Goal: Information Seeking & Learning: Find contact information

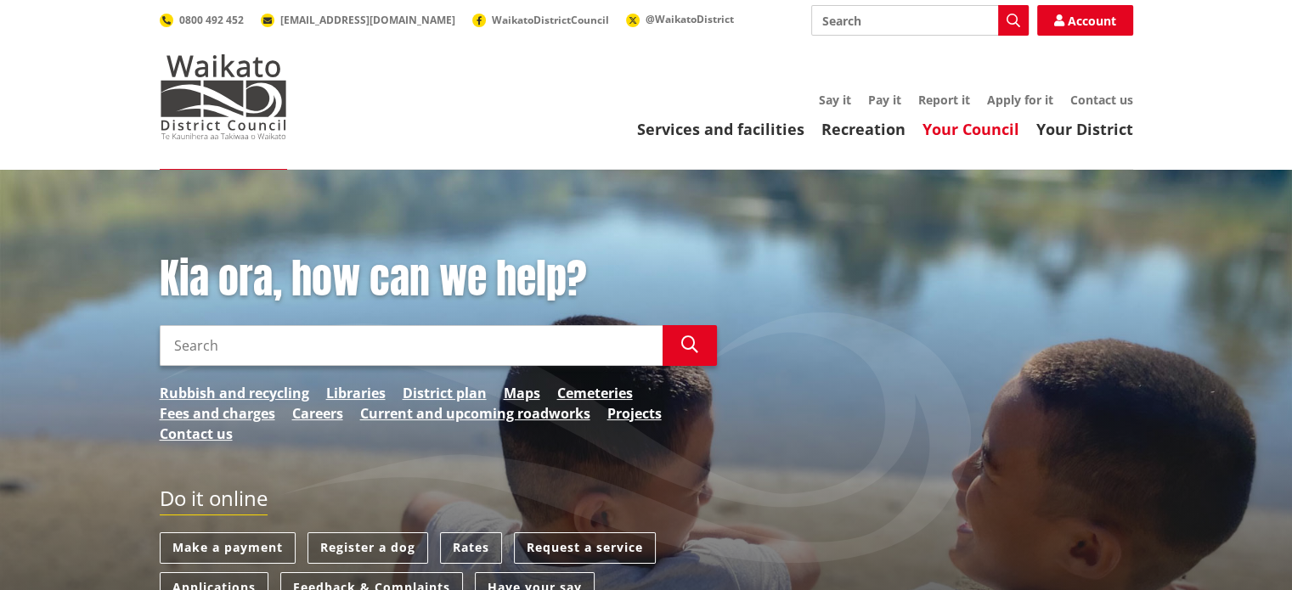
click at [975, 127] on link "Your Council" at bounding box center [971, 129] width 97 height 20
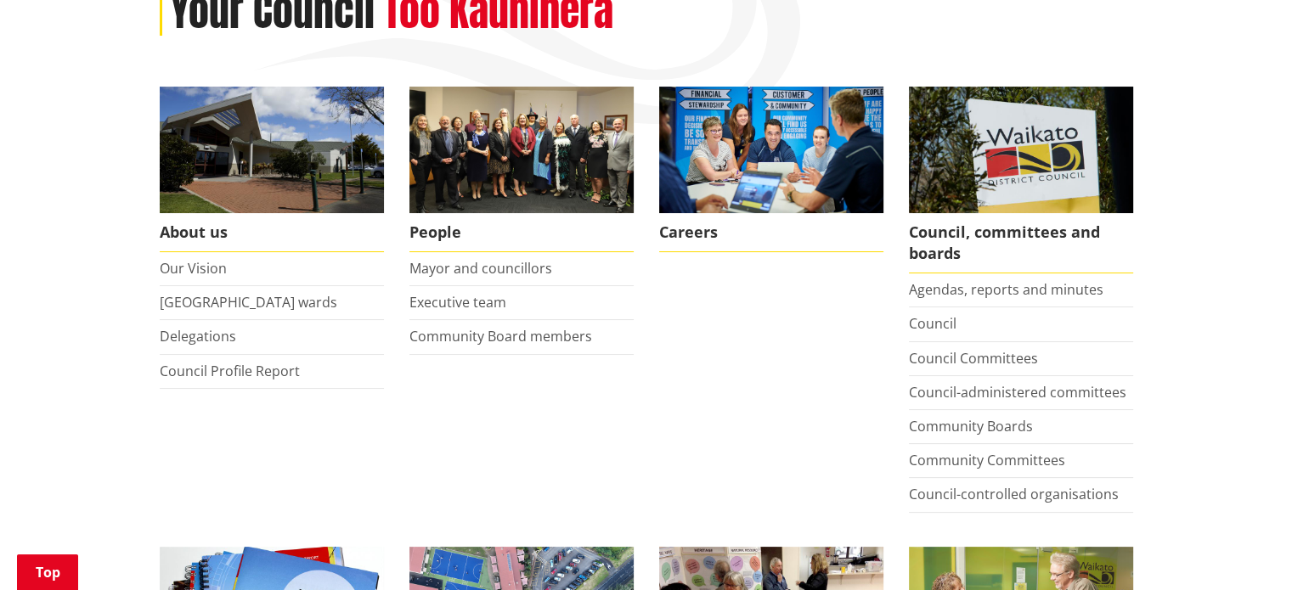
scroll to position [340, 0]
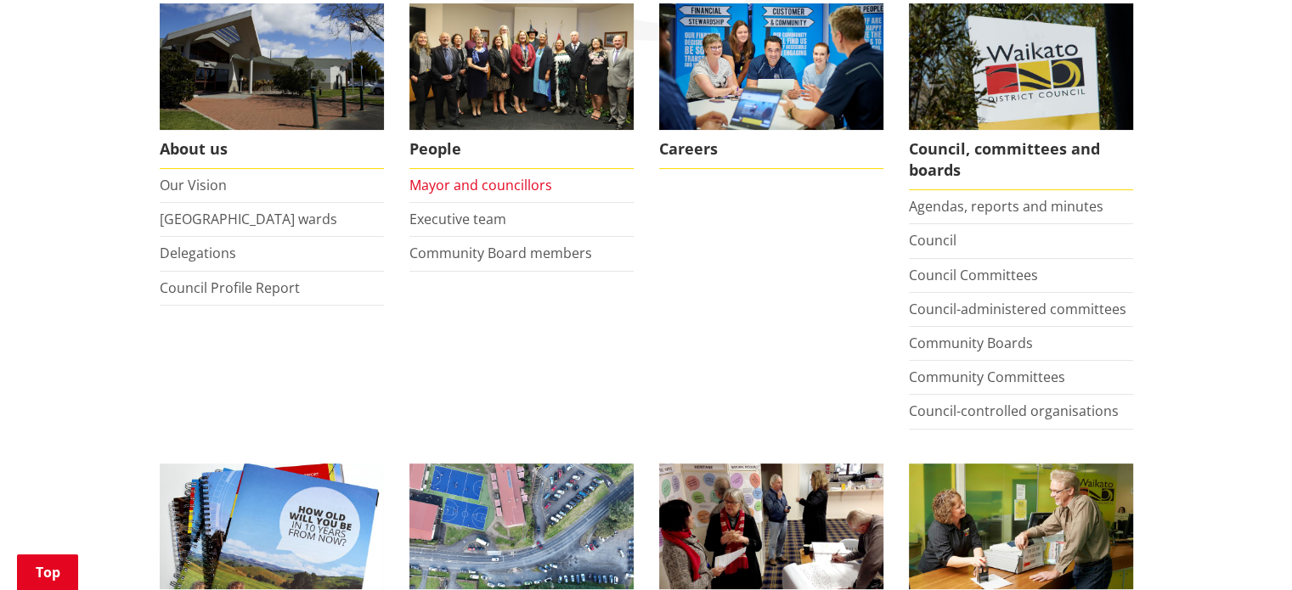
click at [481, 184] on link "Mayor and councillors" at bounding box center [480, 185] width 143 height 19
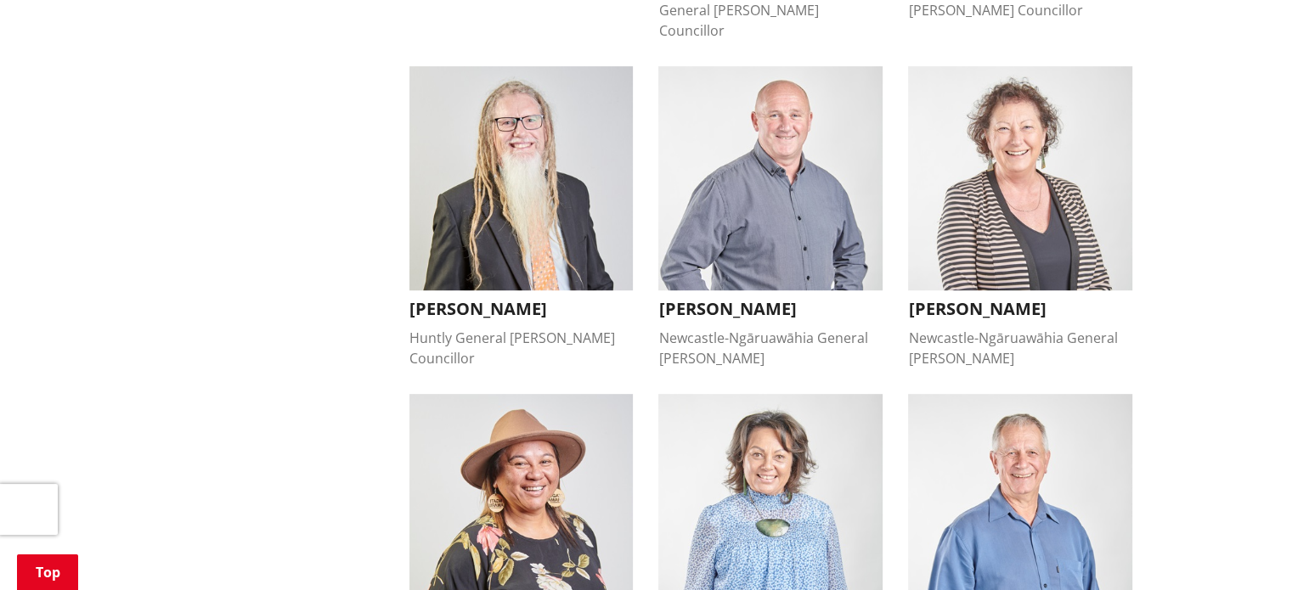
scroll to position [765, 0]
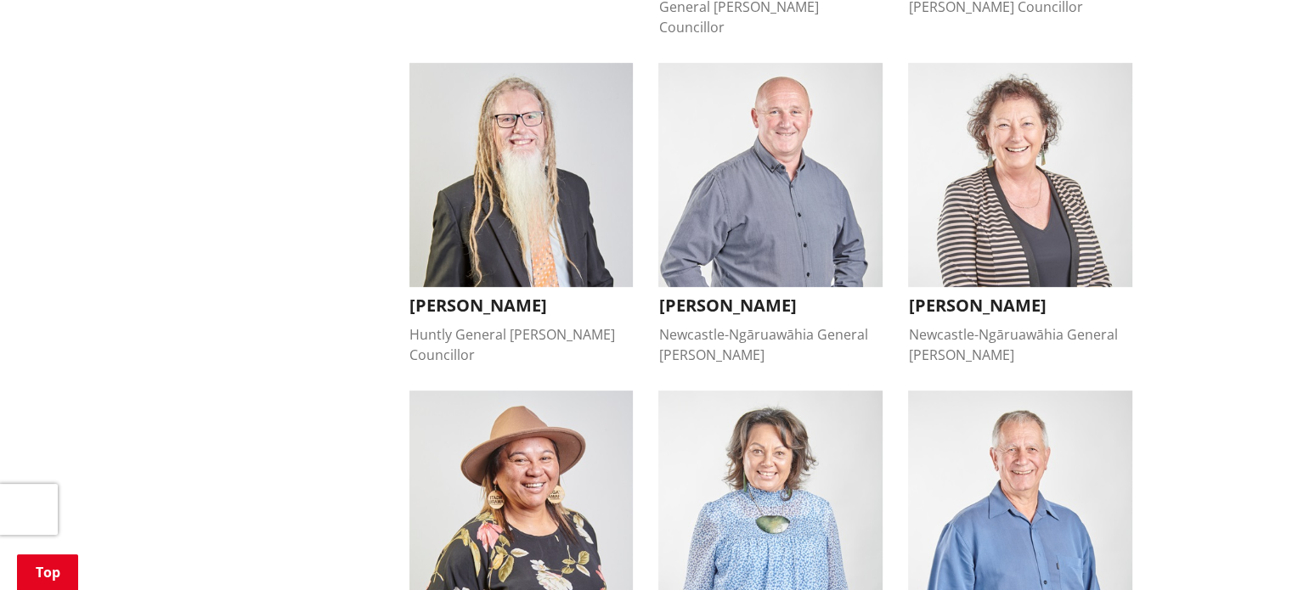
click at [940, 296] on h3 "[PERSON_NAME]" at bounding box center [1020, 306] width 224 height 20
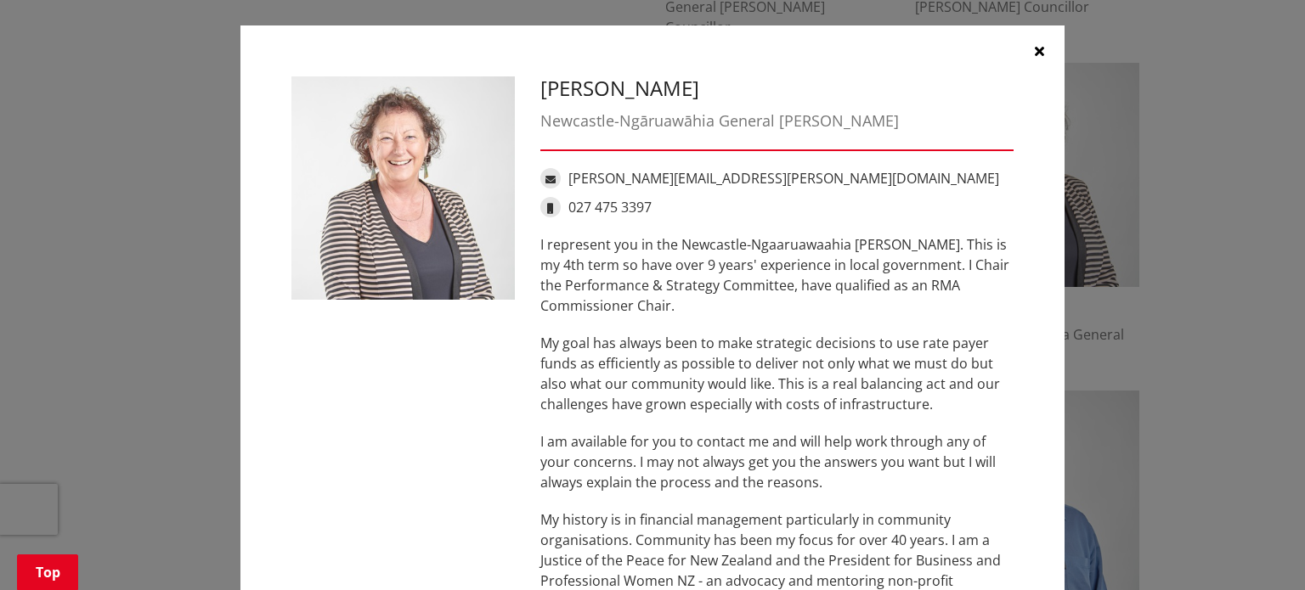
click at [1035, 55] on icon "button" at bounding box center [1039, 51] width 9 height 14
